Goal: Task Accomplishment & Management: Complete application form

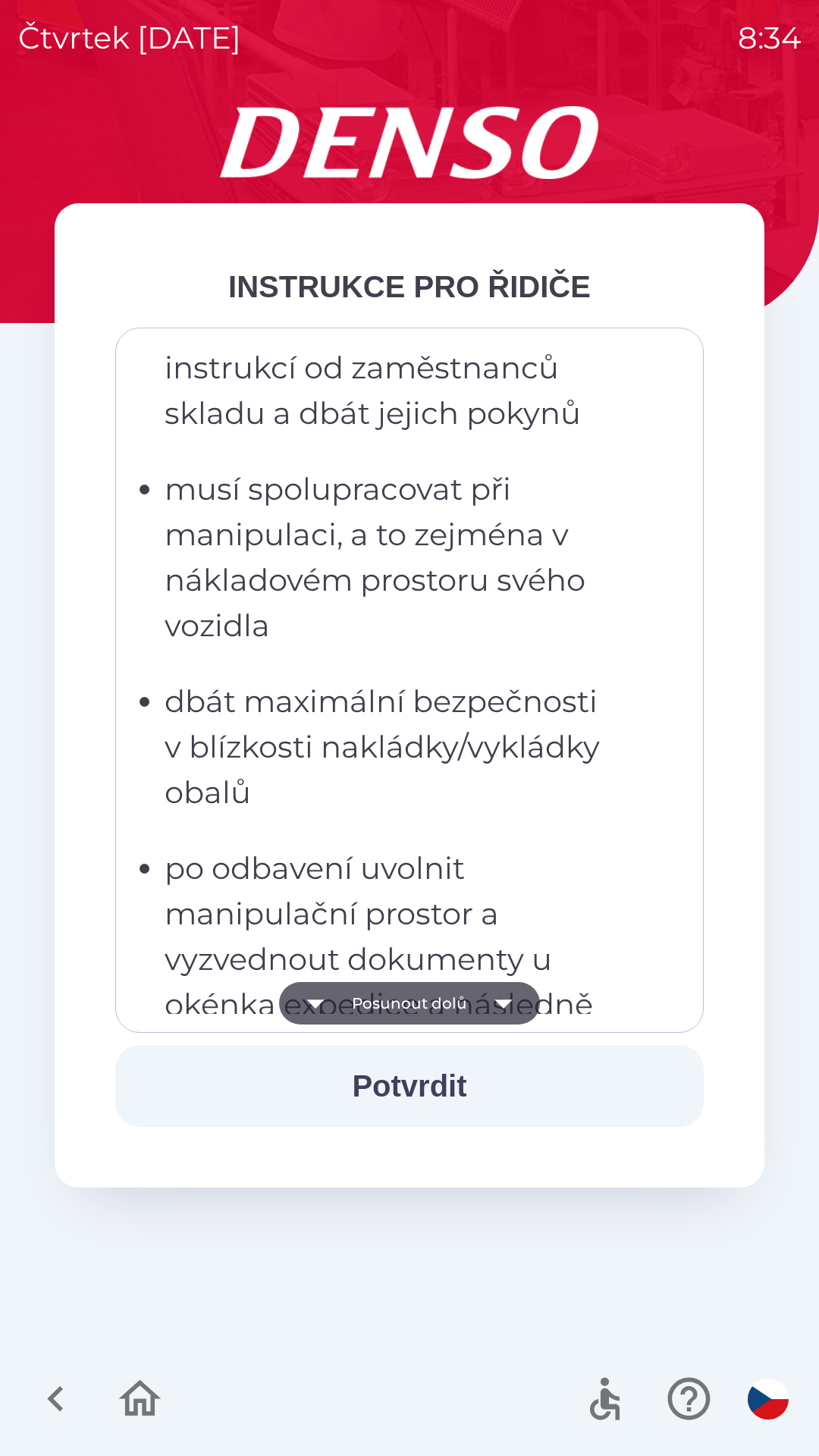
click at [358, 785] on p "dbát maximální bezpečnosti v blízkosti nakládky/vykládky obalů" at bounding box center [414, 747] width 499 height 136
click at [374, 686] on p "dbát maximální bezpečnosti v blízkosti nakládky/vykládky obalů" at bounding box center [414, 747] width 499 height 136
click at [415, 556] on p "musí spolupracovat při manipulaci, a to zejména v nákladovém prostoru svého voz…" at bounding box center [414, 557] width 499 height 182
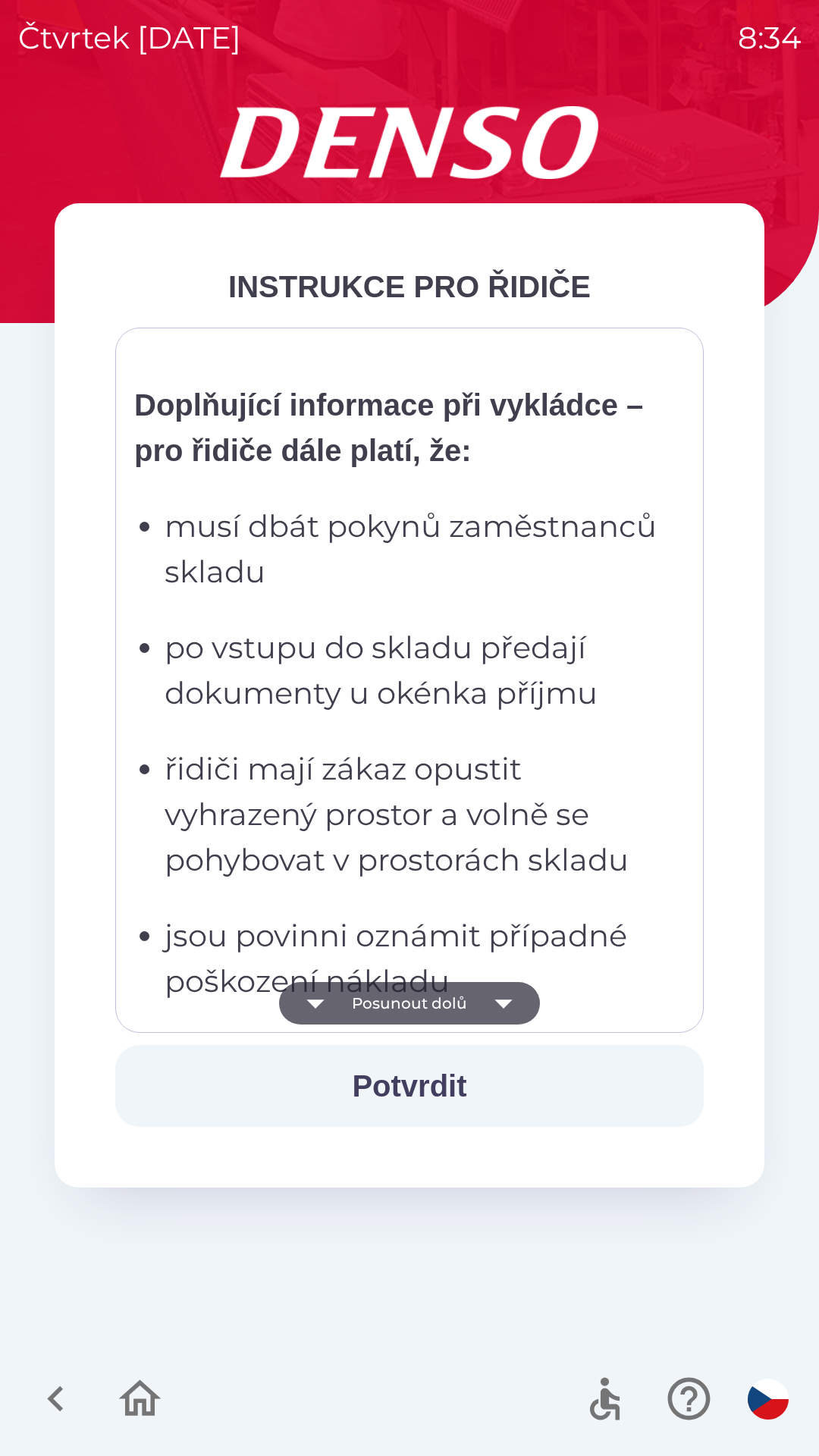
click at [401, 695] on p "po vstupu do skladu předají dokumenty u okénka příjmu" at bounding box center [414, 671] width 499 height 91
click at [442, 585] on p "musí dbát pokynů zaměstnanců skladu" at bounding box center [414, 549] width 499 height 91
click at [508, 456] on strong "Doplňující informace při vykládce – pro řidiče dále platí, že:" at bounding box center [389, 427] width 509 height 79
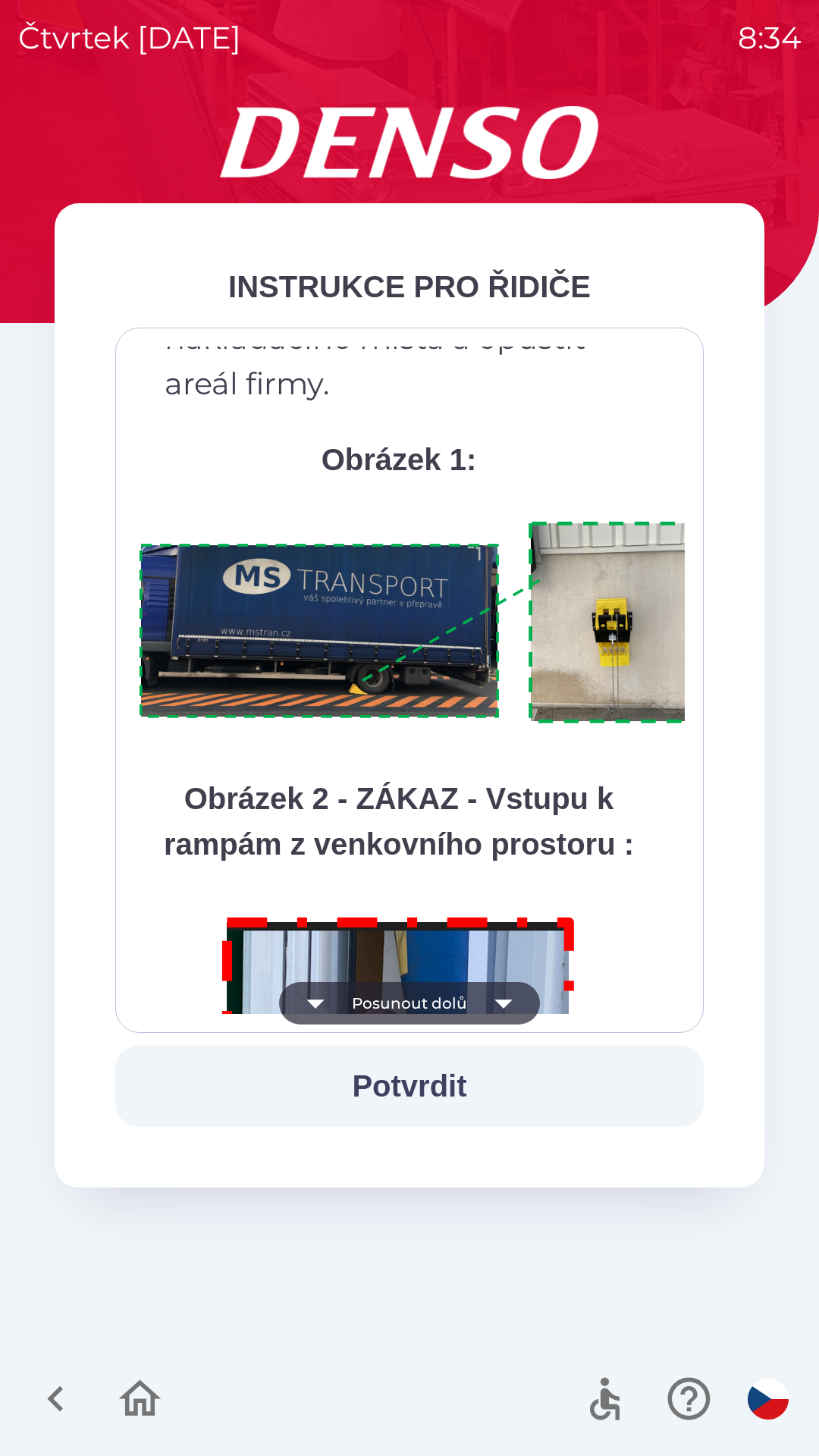
scroll to position [8524, 0]
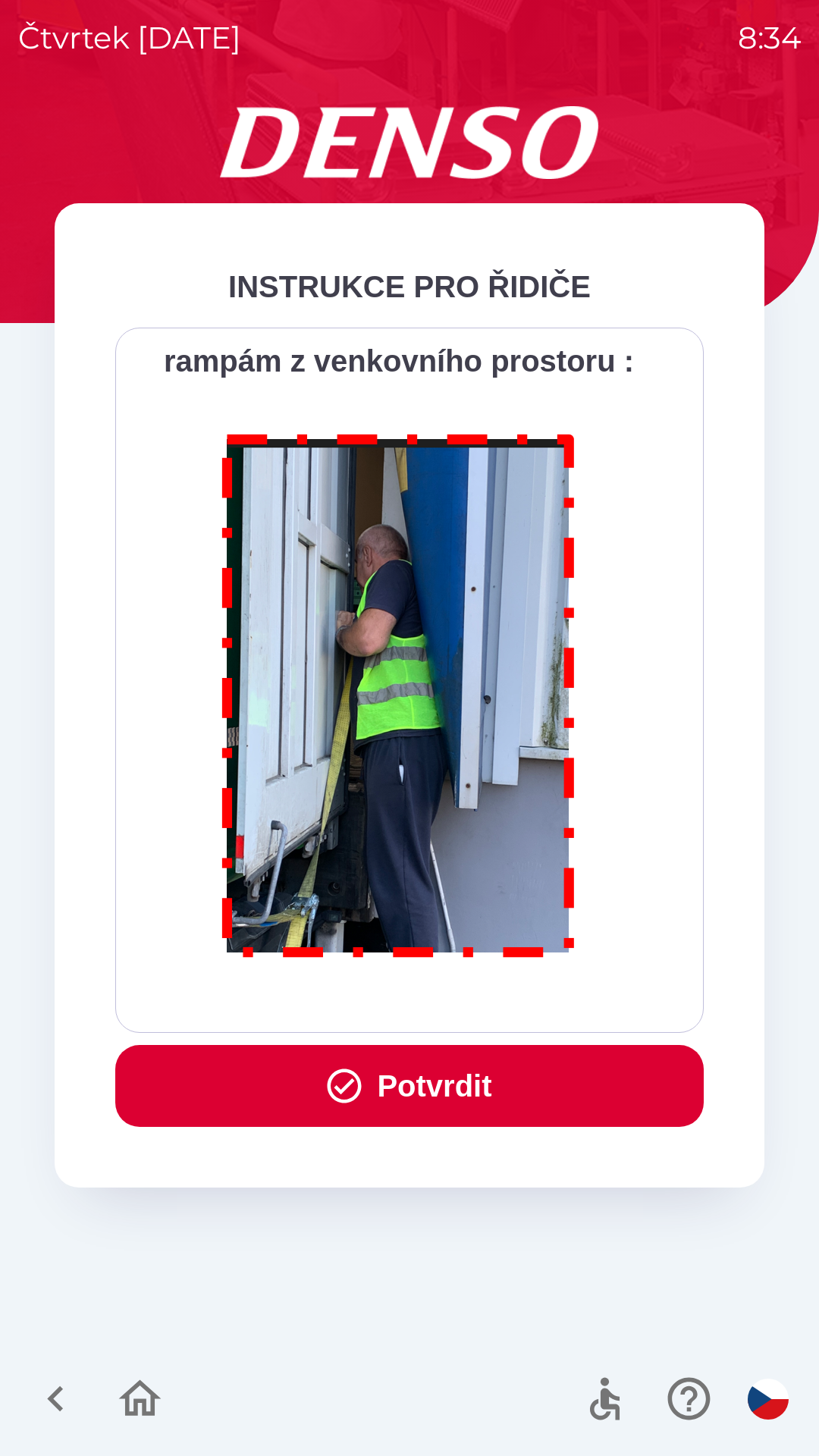
click at [470, 1074] on button "Potvrdit" at bounding box center [410, 1085] width 589 height 82
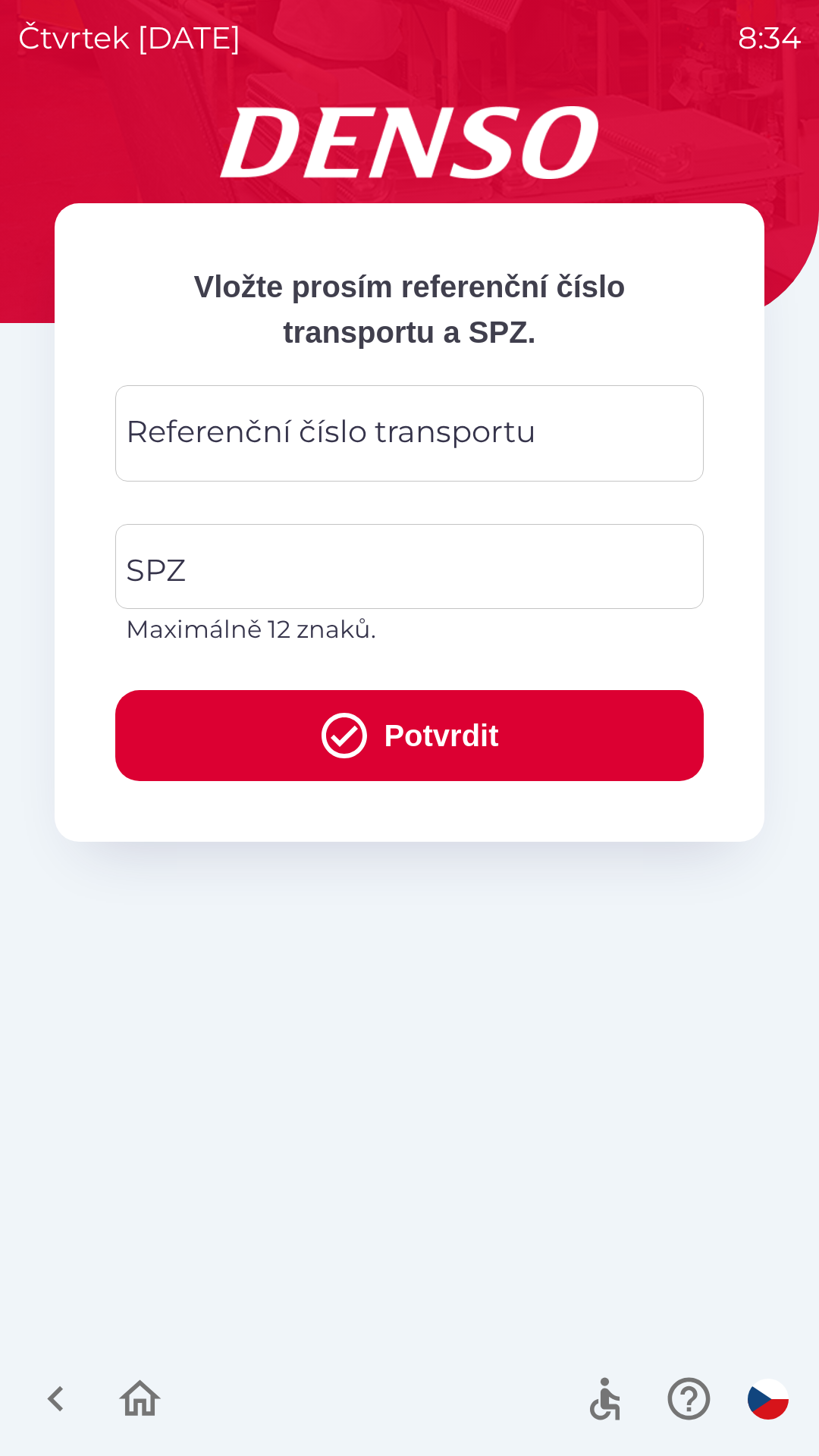
click at [396, 435] on div "Referenční číslo transportu Referenční číslo transportu" at bounding box center [410, 434] width 589 height 97
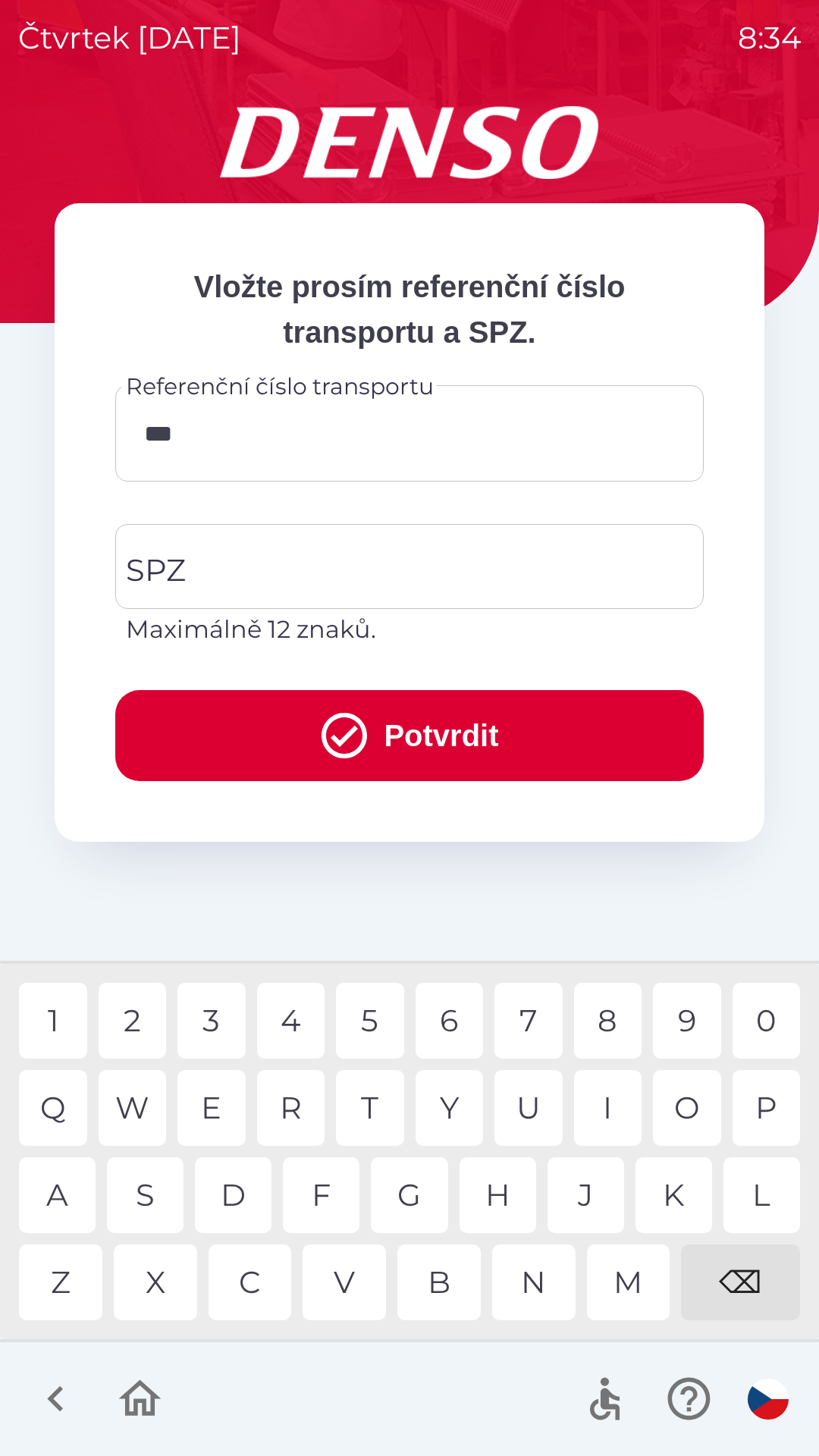
click at [220, 1017] on div "3" at bounding box center [211, 1021] width 68 height 76
click at [142, 1020] on div "2" at bounding box center [133, 1021] width 68 height 76
type input "*******"
click at [384, 561] on input "SPZ" at bounding box center [398, 567] width 552 height 72
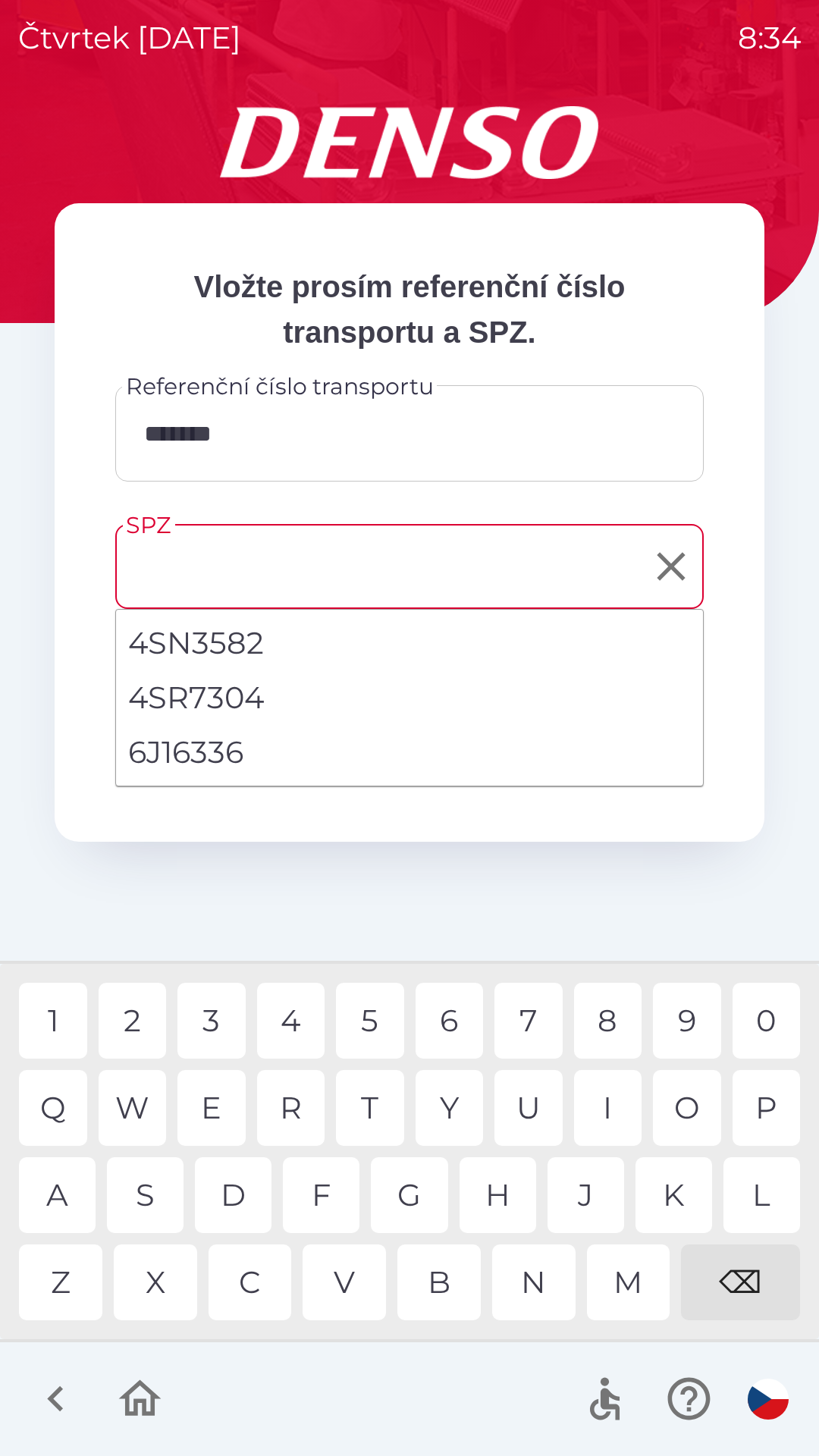
click at [246, 745] on li "6J16336" at bounding box center [410, 752] width 587 height 55
type input "*******"
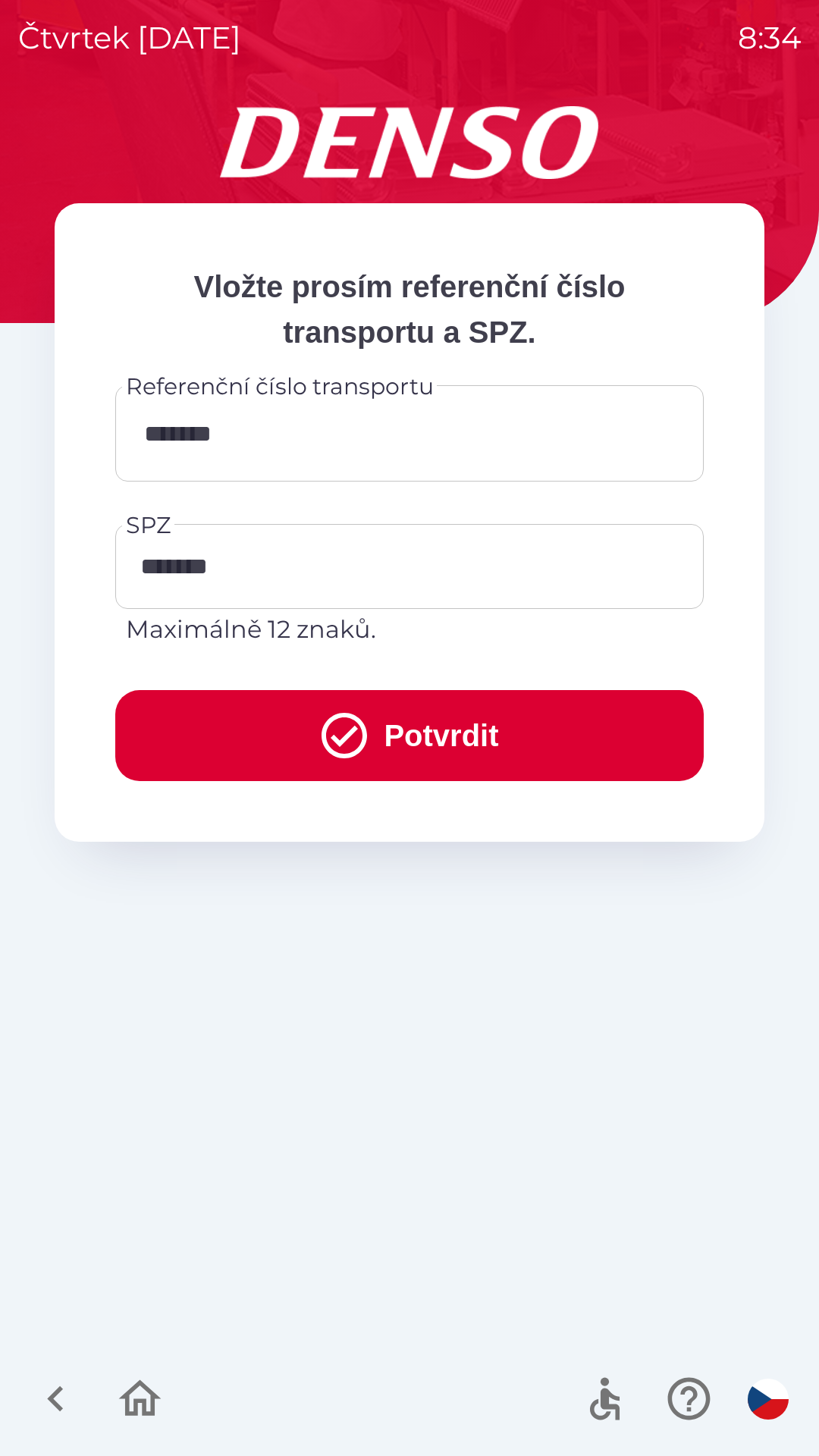
click at [450, 735] on button "Potvrdit" at bounding box center [410, 736] width 589 height 91
